Goal: Task Accomplishment & Management: Use online tool/utility

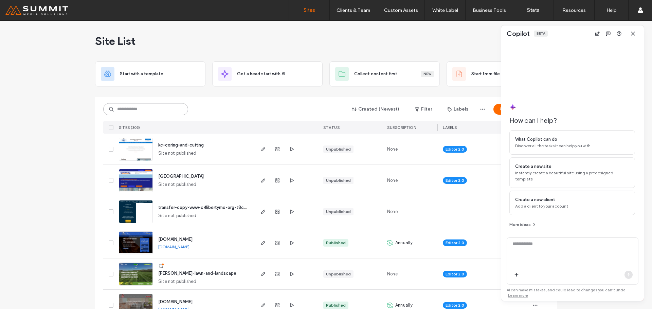
click at [163, 107] on input at bounding box center [145, 109] width 85 height 12
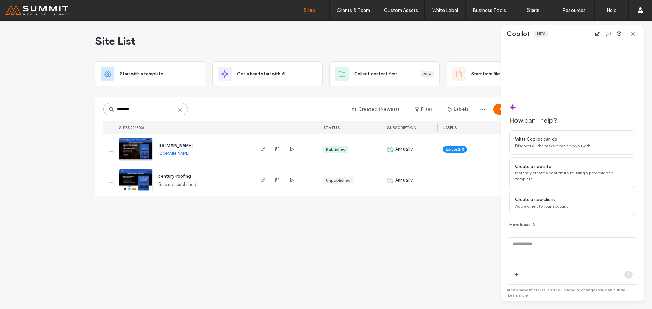
type input "*******"
click at [192, 146] on span "[DOMAIN_NAME]" at bounding box center [175, 145] width 34 height 5
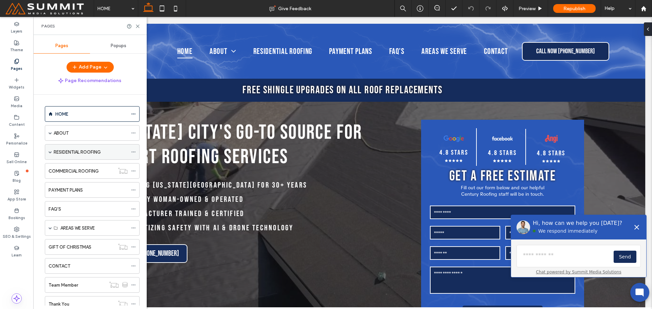
click at [51, 151] on span at bounding box center [50, 151] width 3 height 3
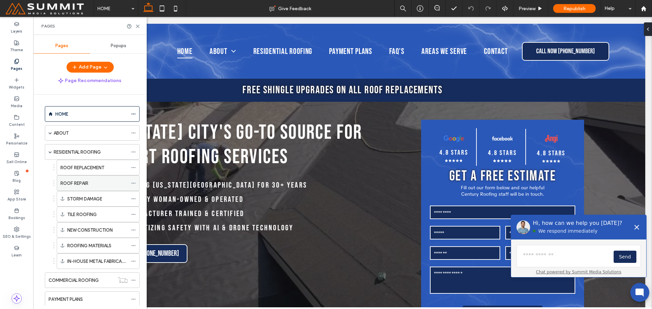
click at [65, 181] on label "ROOF REPAIR" at bounding box center [74, 183] width 28 height 12
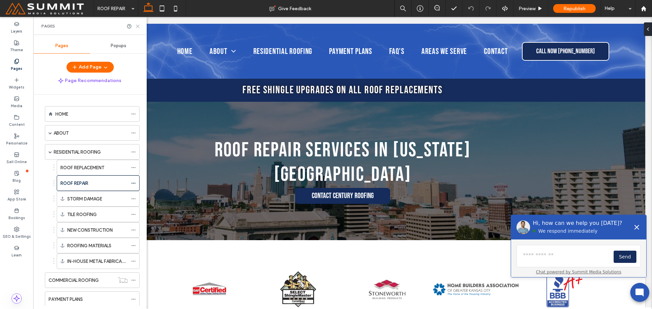
drag, startPoint x: 139, startPoint y: 26, endPoint x: 106, endPoint y: 12, distance: 36.3
click at [139, 26] on icon at bounding box center [137, 26] width 5 height 5
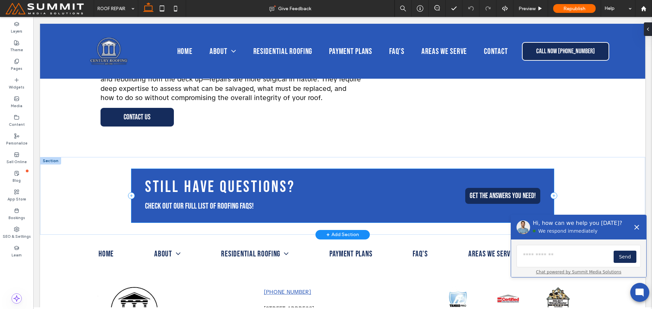
scroll to position [916, 0]
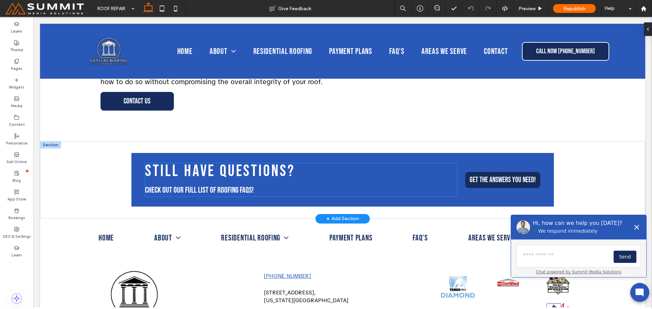
click at [233, 185] on span "check out our full list of roofing fAQs!" at bounding box center [199, 190] width 109 height 10
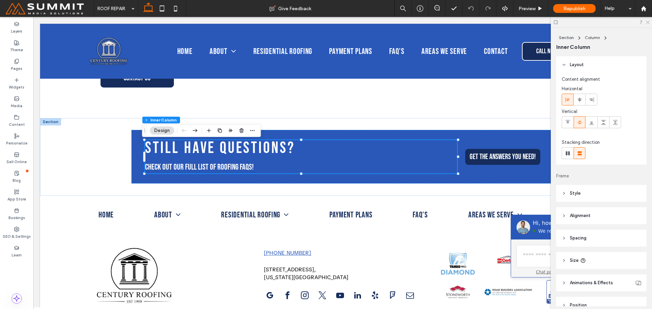
drag, startPoint x: 648, startPoint y: 20, endPoint x: 608, endPoint y: 10, distance: 41.5
click at [648, 20] on icon at bounding box center [647, 22] width 4 height 4
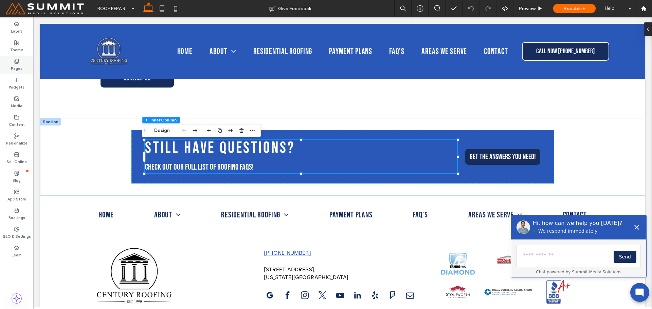
click at [19, 67] on label "Pages" at bounding box center [17, 67] width 12 height 7
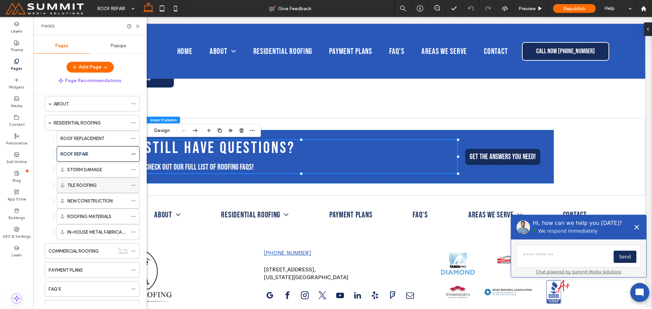
scroll to position [68, 0]
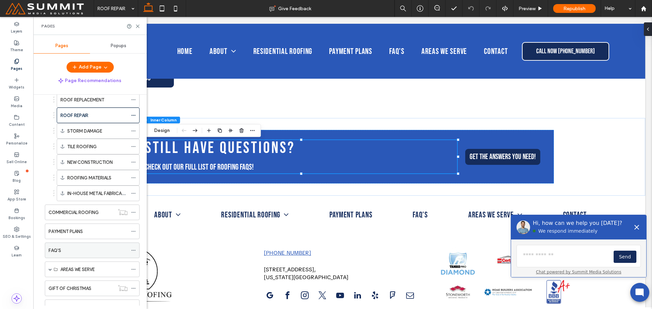
click at [68, 250] on div "FAQ'S" at bounding box center [88, 250] width 79 height 7
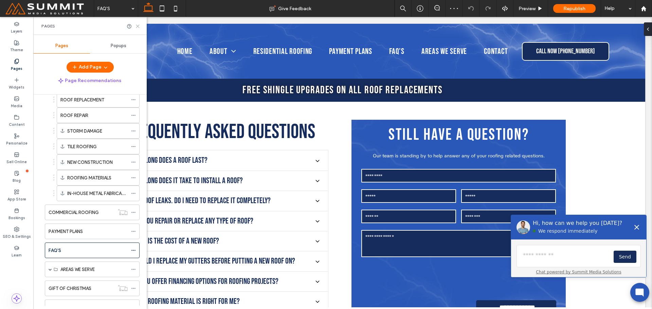
click at [138, 27] on icon at bounding box center [137, 26] width 5 height 5
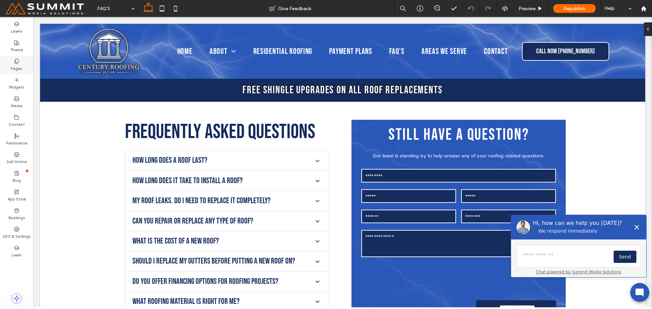
click at [16, 65] on label "Pages" at bounding box center [17, 67] width 12 height 7
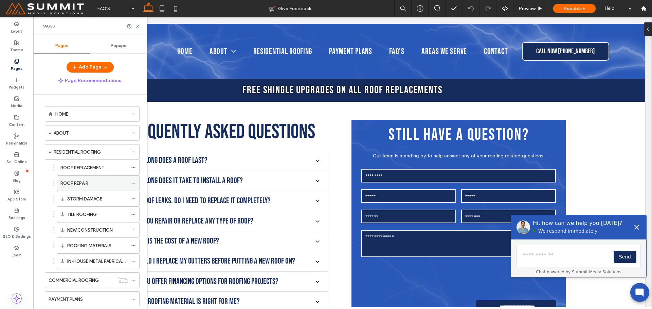
click at [79, 184] on label "ROOF REPAIR" at bounding box center [74, 183] width 28 height 12
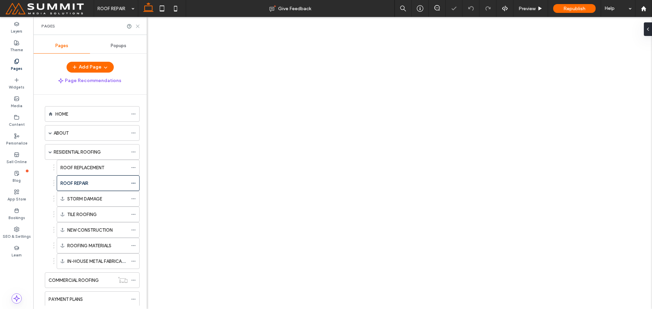
click at [136, 26] on icon at bounding box center [137, 26] width 5 height 5
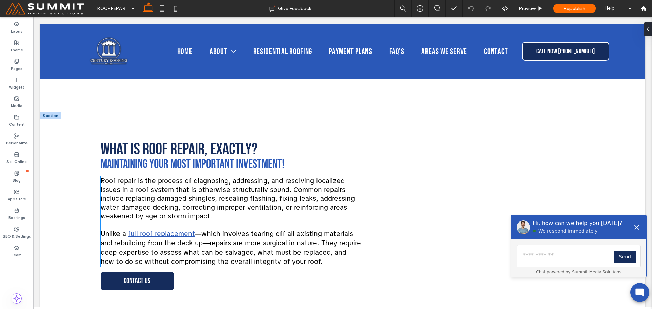
scroll to position [713, 0]
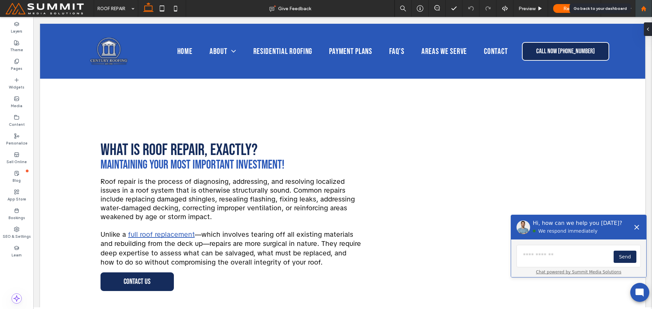
click at [642, 7] on use at bounding box center [642, 8] width 5 height 5
